Goal: Transaction & Acquisition: Purchase product/service

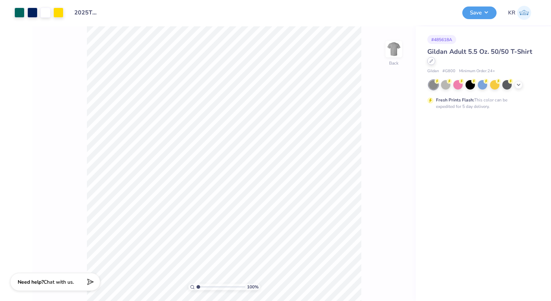
click at [431, 61] on icon at bounding box center [431, 61] width 4 height 4
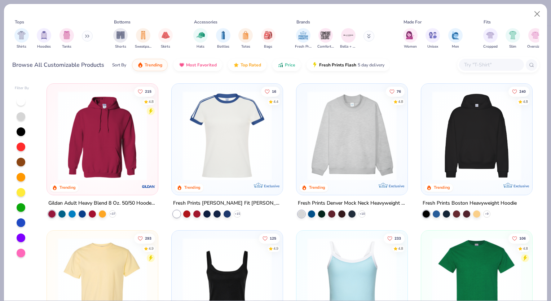
click at [484, 63] on input "text" at bounding box center [490, 65] width 55 height 8
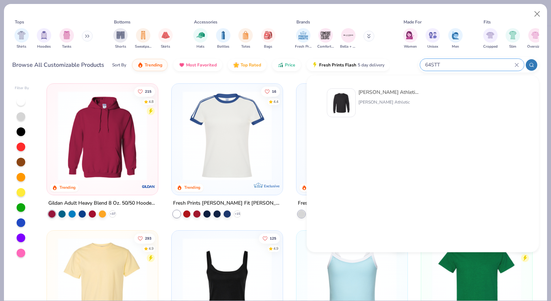
type input "64STTM"
drag, startPoint x: 462, startPoint y: 61, endPoint x: 410, endPoint y: 64, distance: 51.6
click at [410, 64] on div "Browse All Customizable Products Sort By Trending Most Favorited Top Rated Pric…" at bounding box center [275, 65] width 527 height 20
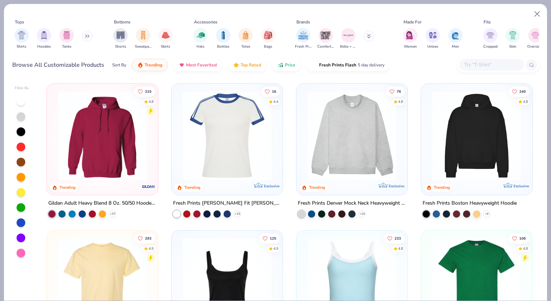
click at [476, 66] on input "text" at bounding box center [490, 65] width 55 height 8
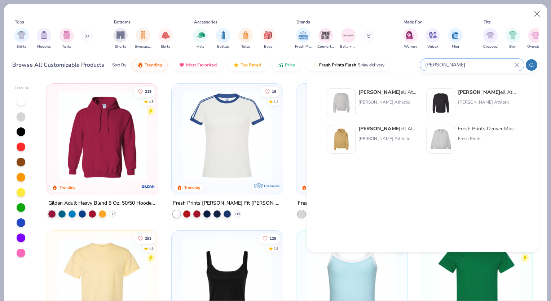
type input "[PERSON_NAME]"
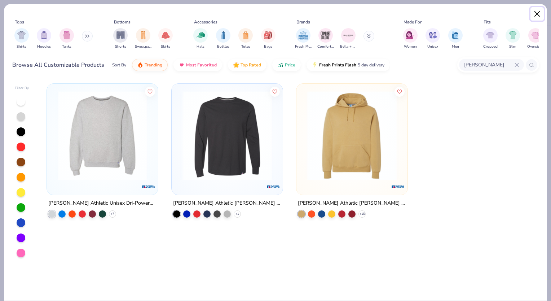
click at [535, 16] on button "Close" at bounding box center [537, 14] width 14 height 14
